Goal: Task Accomplishment & Management: Use online tool/utility

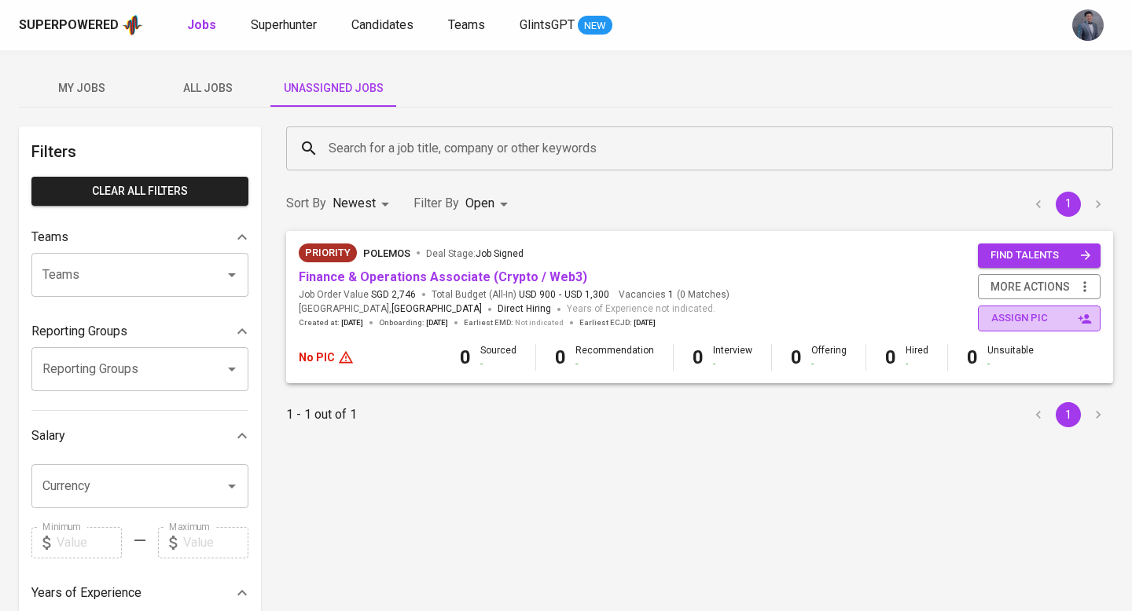
click at [1022, 321] on span "assign pic" at bounding box center [1040, 319] width 99 height 18
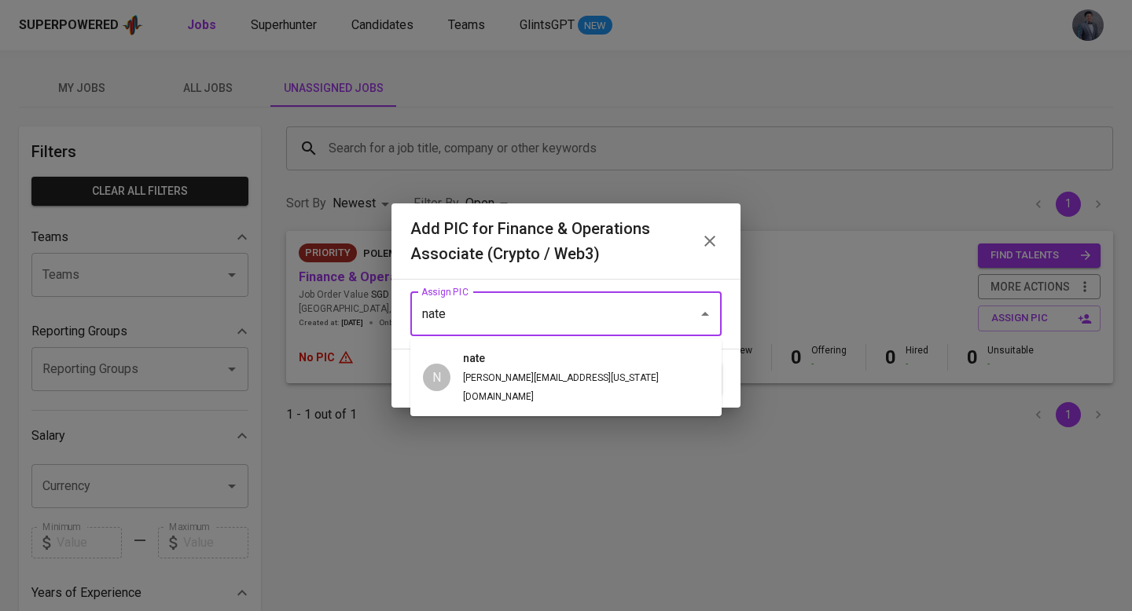
click at [530, 361] on h6 "nate" at bounding box center [579, 359] width 233 height 17
type input "nate"
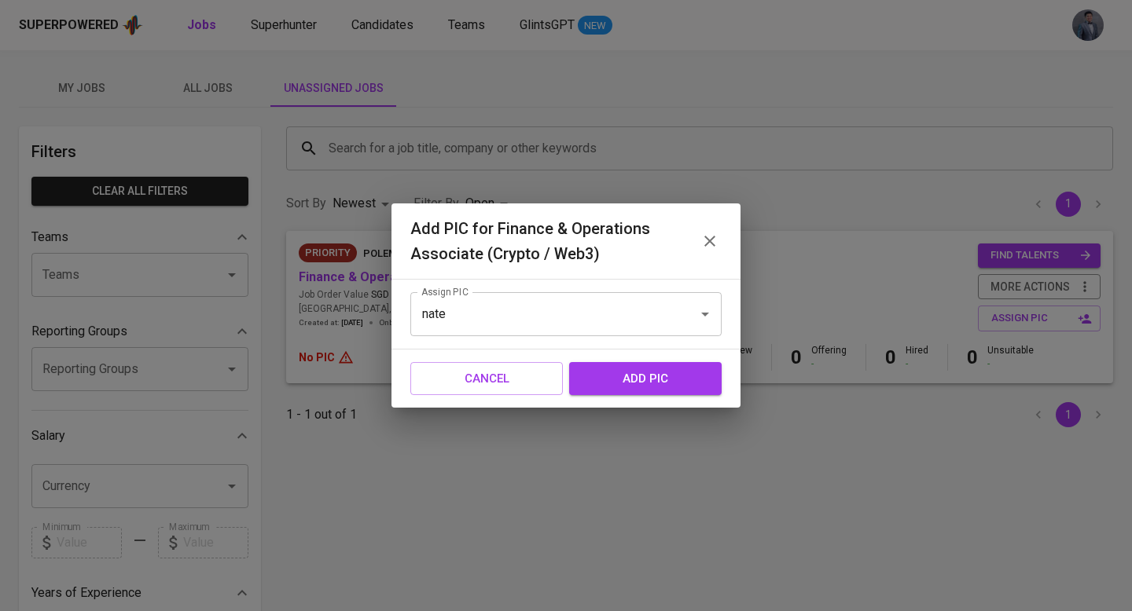
click at [617, 381] on span "add pic" at bounding box center [645, 379] width 118 height 20
